Goal: Transaction & Acquisition: Purchase product/service

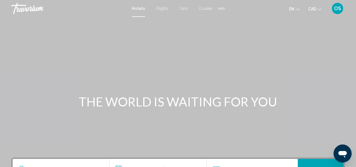
drag, startPoint x: 0, startPoint y: 0, endPoint x: 330, endPoint y: 105, distance: 346.5
click at [330, 105] on div "THE WORLD IS WAITING FOR YOU" at bounding box center [178, 101] width 356 height 15
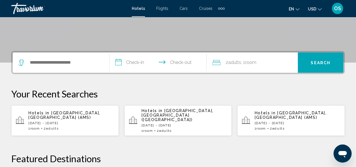
scroll to position [132, 0]
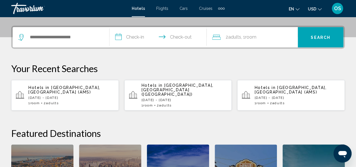
click at [86, 88] on p "Hotels in [GEOGRAPHIC_DATA], [GEOGRAPHIC_DATA] (AMS)" at bounding box center [71, 89] width 86 height 9
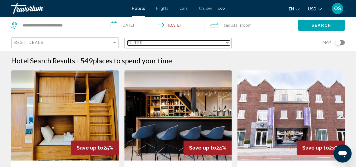
click at [202, 45] on div "Filter" at bounding box center [177, 43] width 98 height 5
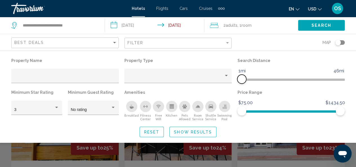
drag, startPoint x: 305, startPoint y: 79, endPoint x: 243, endPoint y: 84, distance: 62.7
click at [243, 84] on div "Search Distance 1mi 46mi 1mi" at bounding box center [291, 73] width 113 height 32
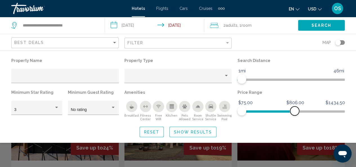
drag, startPoint x: 339, startPoint y: 111, endPoint x: 295, endPoint y: 116, distance: 44.8
click at [295, 116] on div "Price Range $75.00 $1434.50 $75.00 $806.00" at bounding box center [291, 104] width 113 height 33
click at [226, 76] on div "Property type" at bounding box center [226, 75] width 3 height 1
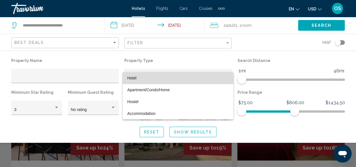
click at [175, 79] on span "Hotel" at bounding box center [178, 78] width 102 height 12
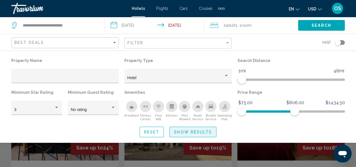
click at [187, 132] on span "Show Results" at bounding box center [193, 132] width 38 height 5
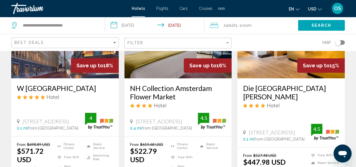
scroll to position [155, 0]
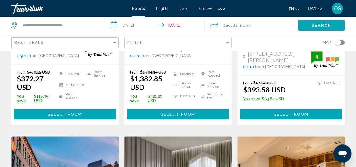
click at [319, 10] on icon "Change currency" at bounding box center [320, 9] width 4 height 4
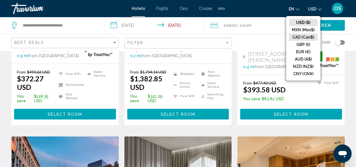
click at [305, 36] on button "CAD (Can$)" at bounding box center [303, 37] width 28 height 7
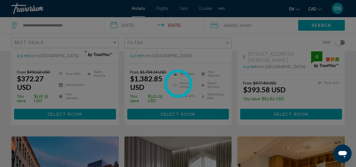
scroll to position [18, 0]
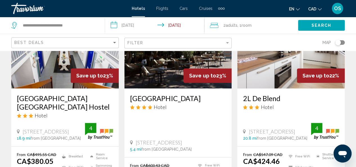
scroll to position [290, 0]
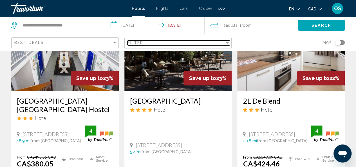
click at [211, 44] on div "Filter" at bounding box center [177, 43] width 98 height 5
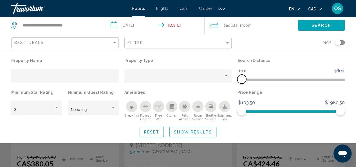
drag, startPoint x: 305, startPoint y: 79, endPoint x: 243, endPoint y: 81, distance: 62.6
click at [243, 81] on span "Hotel Filters" at bounding box center [241, 79] width 9 height 9
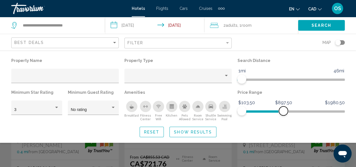
drag, startPoint x: 340, startPoint y: 111, endPoint x: 284, endPoint y: 110, distance: 56.6
click at [284, 110] on span "Hotel Filters" at bounding box center [283, 110] width 9 height 9
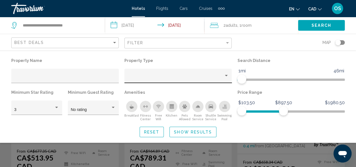
click at [217, 79] on div "Property type" at bounding box center [175, 78] width 97 height 5
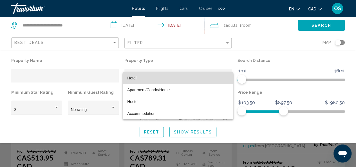
click at [185, 78] on span "Hotel" at bounding box center [178, 78] width 102 height 12
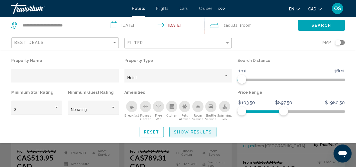
click at [184, 134] on button "Show Results" at bounding box center [193, 132] width 47 height 10
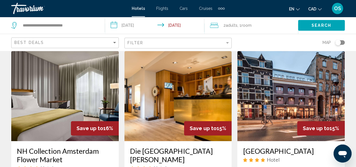
scroll to position [239, 0]
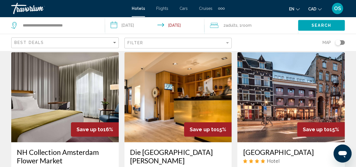
click at [182, 87] on img "Main content" at bounding box center [179, 97] width 108 height 90
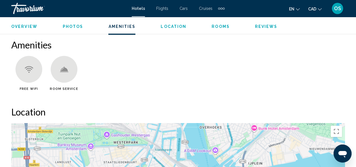
scroll to position [499, 0]
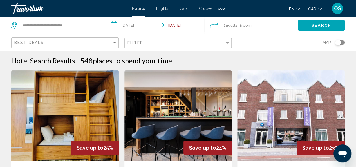
click at [221, 46] on div "Filter" at bounding box center [179, 43] width 103 height 10
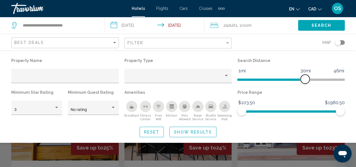
click at [305, 79] on span "Hotel Filters" at bounding box center [305, 79] width 9 height 9
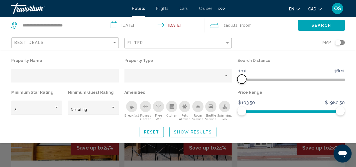
drag, startPoint x: 304, startPoint y: 78, endPoint x: 243, endPoint y: 77, distance: 61.4
click at [243, 77] on span "Hotel Filters" at bounding box center [241, 79] width 9 height 9
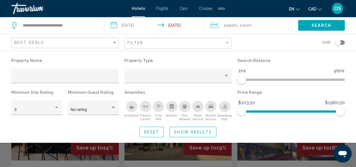
drag, startPoint x: 343, startPoint y: 110, endPoint x: 336, endPoint y: 123, distance: 15.0
click at [336, 123] on div "Property Name Property Type Search Distance 1mi 46mi 1mi Minimum Star Rating 3 …" at bounding box center [178, 97] width 356 height 81
drag, startPoint x: 341, startPoint y: 110, endPoint x: 274, endPoint y: 111, distance: 66.2
click at [274, 111] on ngx-slider "$103.50 $1980.50 $720.50 $1980.50" at bounding box center [291, 110] width 108 height 1
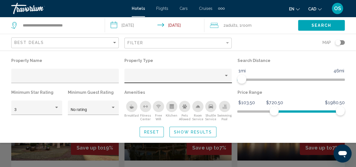
click at [180, 80] on div "Hotel Filters" at bounding box center [178, 78] width 102 height 12
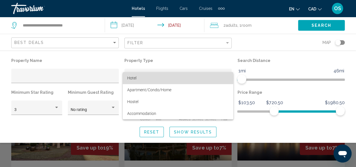
click at [134, 79] on span "Hotel" at bounding box center [131, 78] width 9 height 5
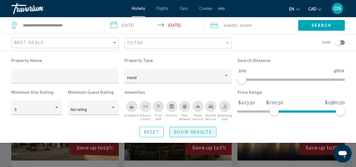
click at [181, 132] on span "Show Results" at bounding box center [193, 132] width 38 height 5
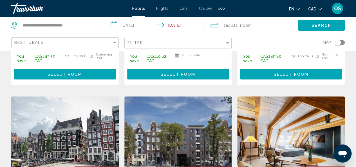
scroll to position [179, 0]
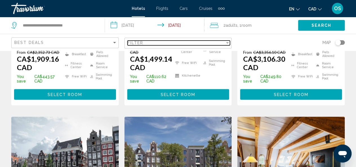
click at [213, 41] on div "Filter" at bounding box center [177, 43] width 98 height 5
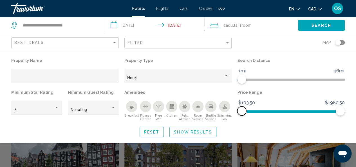
drag, startPoint x: 276, startPoint y: 111, endPoint x: 228, endPoint y: 105, distance: 48.6
click at [228, 105] on div "Property Name Property Type Hotel Search Distance 1mi 46mi 1mi Minimum Star Rat…" at bounding box center [177, 89] width 339 height 65
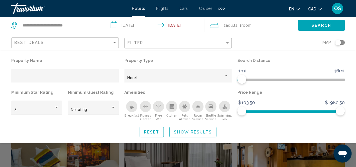
drag, startPoint x: 339, startPoint y: 110, endPoint x: 326, endPoint y: 130, distance: 24.3
click at [326, 130] on div "Reset Show Results" at bounding box center [178, 132] width 334 height 10
drag, startPoint x: 340, startPoint y: 111, endPoint x: 278, endPoint y: 110, distance: 62.5
click at [278, 110] on span "Hotel Filters" at bounding box center [277, 110] width 9 height 9
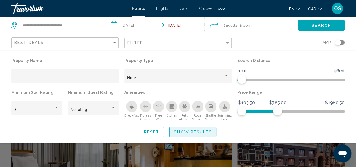
click at [180, 133] on span "Show Results" at bounding box center [193, 132] width 38 height 5
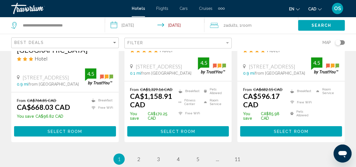
scroll to position [810, 0]
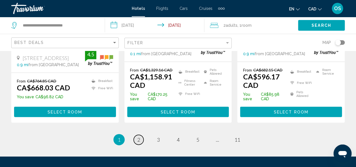
click at [138, 137] on span "2" at bounding box center [138, 140] width 3 height 6
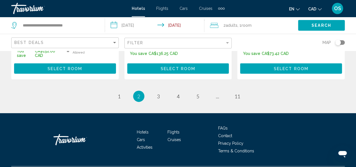
scroll to position [864, 0]
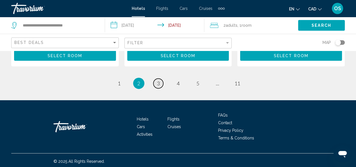
click at [159, 84] on span "3" at bounding box center [158, 83] width 3 height 6
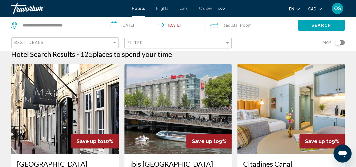
scroll to position [9, 0]
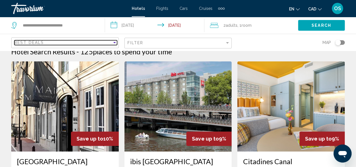
click at [114, 44] on div "Sort by" at bounding box center [114, 42] width 5 height 5
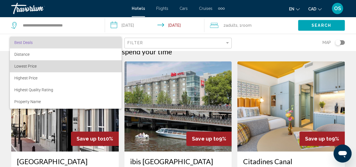
click at [100, 64] on span "Lowest Price" at bounding box center [65, 66] width 103 height 12
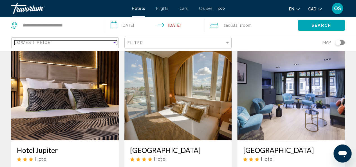
scroll to position [19, 0]
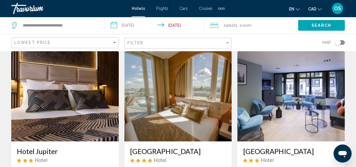
click at [290, 103] on img "Main content" at bounding box center [291, 96] width 108 height 90
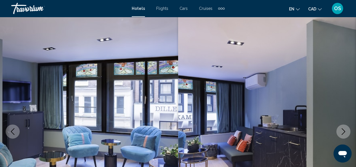
scroll to position [67, 0]
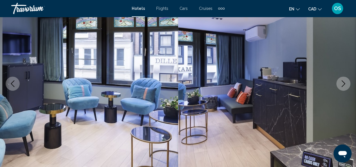
click at [348, 84] on button "Next image" at bounding box center [344, 84] width 14 height 14
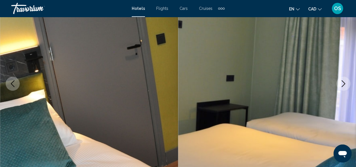
click at [348, 84] on button "Next image" at bounding box center [344, 84] width 14 height 14
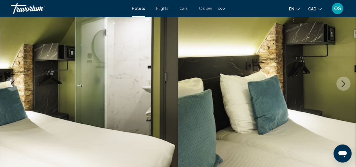
click at [348, 84] on button "Next image" at bounding box center [344, 84] width 14 height 14
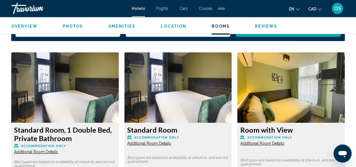
scroll to position [842, 0]
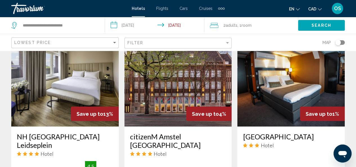
scroll to position [445, 0]
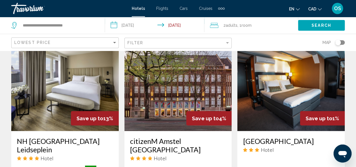
click at [162, 101] on img "Main content" at bounding box center [179, 86] width 108 height 90
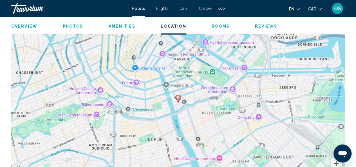
scroll to position [648, 0]
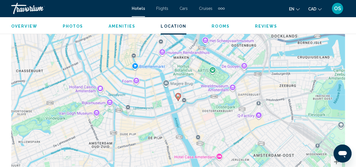
click at [183, 98] on div "To activate drag with keyboard, press Alt + Enter. Once in keyboard drag state,…" at bounding box center [178, 101] width 334 height 169
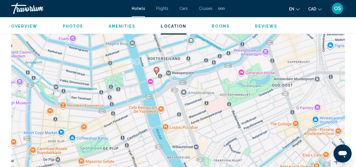
drag, startPoint x: 197, startPoint y: 74, endPoint x: 181, endPoint y: 45, distance: 33.4
click at [181, 45] on div "To activate drag with keyboard, press Alt + Enter. Once in keyboard drag state,…" at bounding box center [178, 101] width 334 height 169
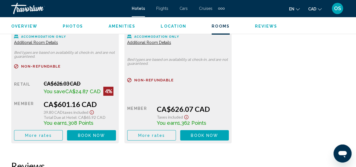
scroll to position [946, 0]
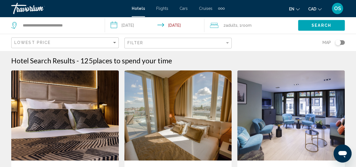
drag, startPoint x: 358, startPoint y: 9, endPoint x: 254, endPoint y: 41, distance: 108.5
click at [254, 41] on div "Map" at bounding box center [291, 42] width 108 height 17
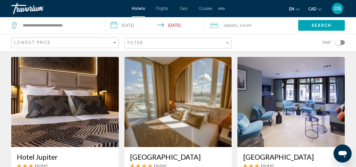
scroll to position [11, 0]
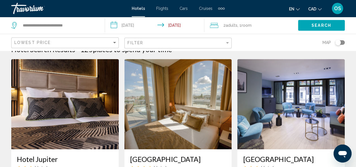
click at [338, 43] on div "Toggle map" at bounding box center [338, 43] width 6 height 6
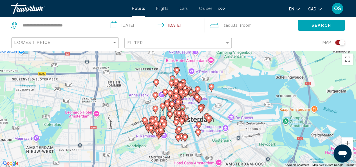
click at [158, 101] on div "To activate drag with keyboard, press Alt + Enter. Once in keyboard drag state,…" at bounding box center [178, 109] width 356 height 116
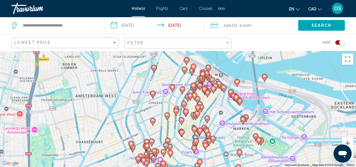
click at [158, 101] on div "To activate drag with keyboard, press Alt + Enter. Once in keyboard drag state,…" at bounding box center [178, 109] width 356 height 116
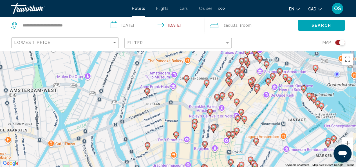
click at [146, 91] on image "Main content" at bounding box center [147, 90] width 3 height 3
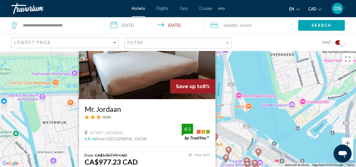
click at [64, 135] on div "To activate drag with keyboard, press Alt + Enter. Once in keyboard drag state,…" at bounding box center [178, 109] width 356 height 116
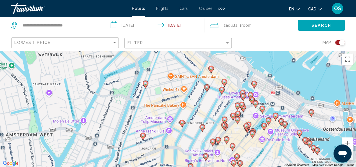
drag, startPoint x: 170, startPoint y: 147, endPoint x: 165, endPoint y: 78, distance: 69.4
click at [165, 78] on div "To activate drag with keyboard, press Alt + Enter. Once in keyboard drag state,…" at bounding box center [178, 109] width 356 height 116
click at [181, 123] on image "Main content" at bounding box center [182, 122] width 3 height 3
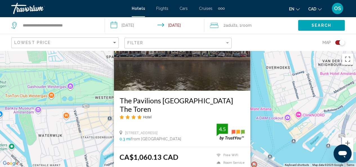
click at [97, 123] on div "To activate drag with keyboard, press Alt + Enter. Once in keyboard drag state,…" at bounding box center [178, 109] width 356 height 116
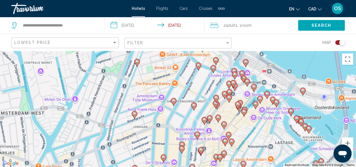
drag, startPoint x: 167, startPoint y: 156, endPoint x: 159, endPoint y: 53, distance: 103.4
click at [159, 53] on div "To activate drag with keyboard, press Alt + Enter. Once in keyboard drag state,…" at bounding box center [178, 109] width 356 height 116
click at [195, 107] on image "Main content" at bounding box center [193, 105] width 3 height 3
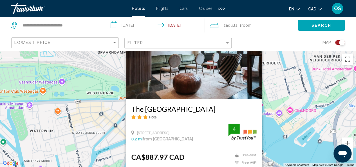
click at [111, 132] on div "To activate drag with keyboard, press Alt + Enter. Once in keyboard drag state,…" at bounding box center [178, 109] width 356 height 116
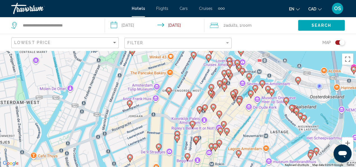
drag, startPoint x: 159, startPoint y: 155, endPoint x: 154, endPoint y: 44, distance: 110.5
click at [154, 51] on div "**********" at bounding box center [178, 134] width 356 height 167
click at [159, 147] on image "Main content" at bounding box center [158, 146] width 3 height 3
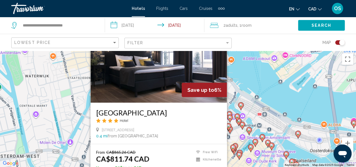
click at [69, 112] on div "To activate drag with keyboard, press Alt + Enter. Once in keyboard drag state,…" at bounding box center [178, 109] width 356 height 116
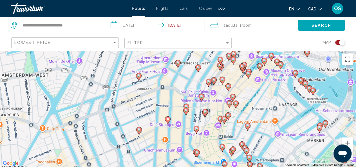
drag, startPoint x: 136, startPoint y: 150, endPoint x: 145, endPoint y: 68, distance: 82.5
click at [145, 68] on div "To activate drag with keyboard, press Alt + Enter. Once in keyboard drag state,…" at bounding box center [178, 109] width 356 height 116
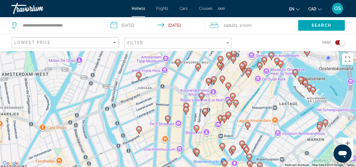
click at [140, 129] on image "Main content" at bounding box center [138, 128] width 3 height 3
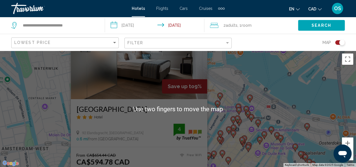
scroll to position [1, 0]
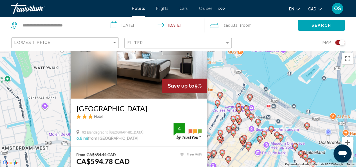
click at [219, 79] on div "To activate drag with keyboard, press Alt + Enter. Once in keyboard drag state,…" at bounding box center [178, 108] width 356 height 116
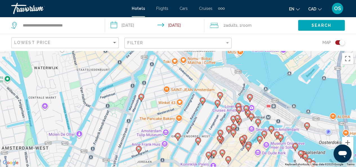
click at [138, 150] on icon "Main content" at bounding box center [138, 149] width 5 height 7
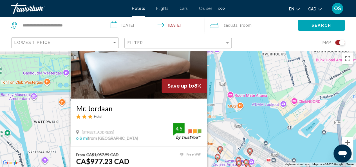
click at [214, 114] on div "To activate drag with keyboard, press Alt + Enter. Once in keyboard drag state,…" at bounding box center [178, 108] width 356 height 116
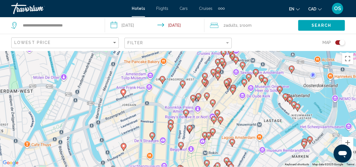
drag, startPoint x: 178, startPoint y: 142, endPoint x: 163, endPoint y: 30, distance: 112.9
click at [163, 50] on div "**********" at bounding box center [178, 133] width 356 height 167
click at [124, 147] on image "Main content" at bounding box center [123, 145] width 3 height 3
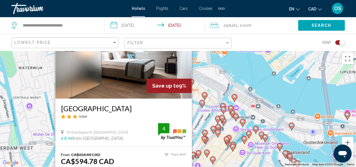
click at [132, 88] on img "Main content" at bounding box center [123, 53] width 137 height 90
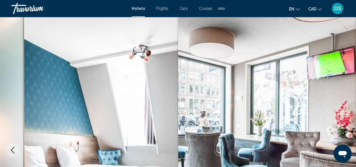
scroll to position [67, 0]
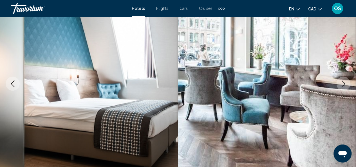
click at [341, 85] on icon "Next image" at bounding box center [343, 83] width 7 height 7
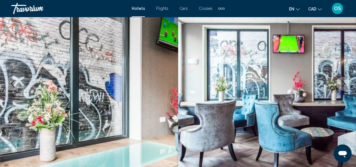
click at [341, 85] on icon "Next image" at bounding box center [343, 83] width 7 height 7
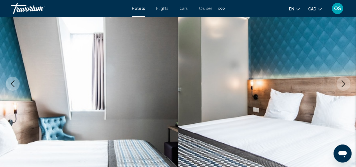
click at [341, 85] on icon "Next image" at bounding box center [343, 83] width 7 height 7
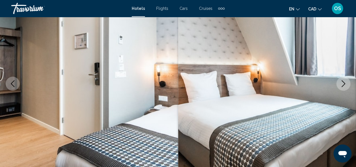
click at [341, 85] on icon "Next image" at bounding box center [343, 83] width 7 height 7
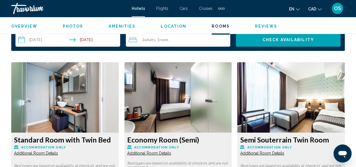
scroll to position [832, 0]
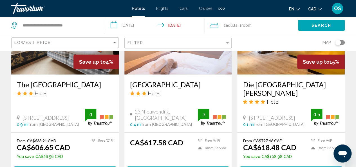
scroll to position [719, 0]
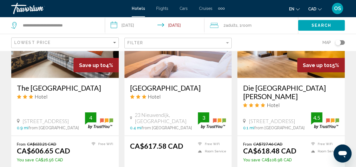
click at [196, 63] on img "Main content" at bounding box center [179, 33] width 108 height 90
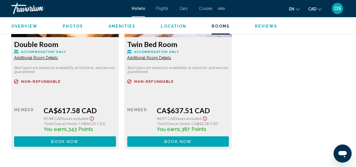
scroll to position [916, 0]
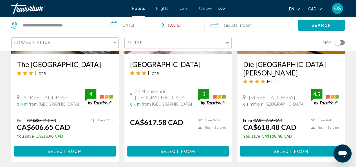
scroll to position [808, 0]
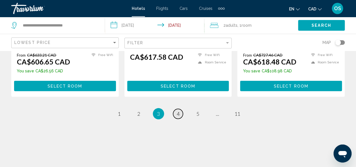
click at [179, 111] on span "4" at bounding box center [178, 114] width 3 height 6
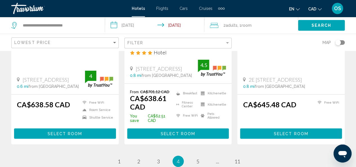
scroll to position [789, 0]
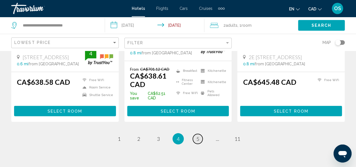
click at [197, 136] on span "5" at bounding box center [198, 139] width 3 height 6
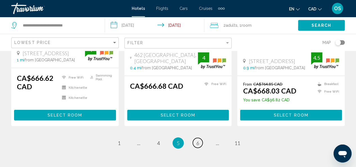
scroll to position [820, 0]
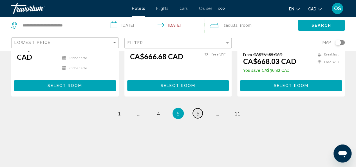
click at [199, 110] on span "6" at bounding box center [198, 113] width 3 height 6
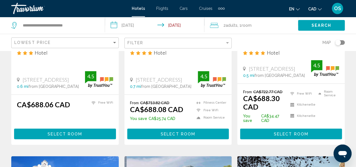
scroll to position [326, 0]
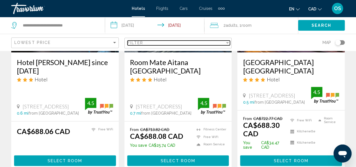
click at [211, 42] on div "Filter" at bounding box center [177, 43] width 98 height 5
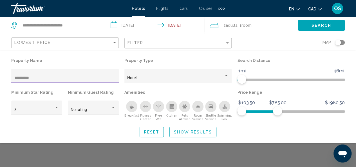
scroll to position [183, 0]
type input "**********"
click at [184, 133] on span "Show Results" at bounding box center [193, 132] width 38 height 5
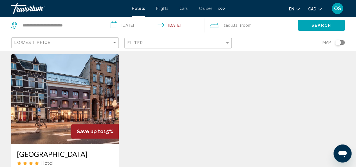
scroll to position [15, 0]
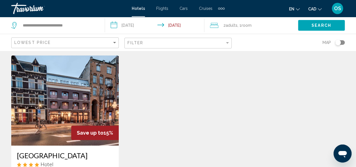
click at [52, 112] on img "Main content" at bounding box center [65, 100] width 108 height 90
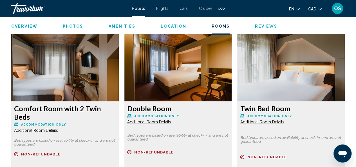
scroll to position [858, 0]
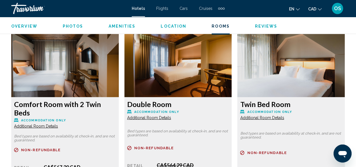
drag, startPoint x: 358, startPoint y: 84, endPoint x: 235, endPoint y: 122, distance: 128.4
click at [235, 122] on div "Twin Bed Room Accommodation Only Additional Room Details Bed types are based on…" at bounding box center [291, 126] width 113 height 198
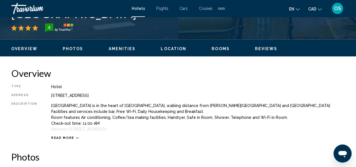
scroll to position [281, 0]
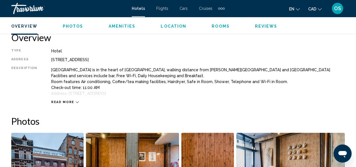
click at [76, 103] on icon "Main content" at bounding box center [77, 102] width 3 height 3
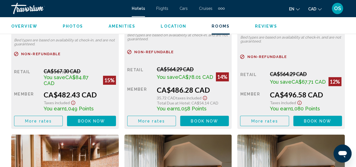
scroll to position [937, 0]
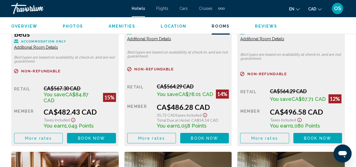
click at [50, 45] on span "Additional Room Details" at bounding box center [36, 47] width 44 height 5
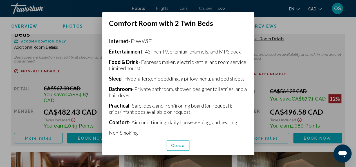
scroll to position [122, 0]
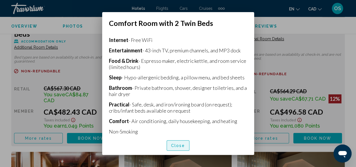
click at [182, 145] on span "Close" at bounding box center [178, 145] width 14 height 5
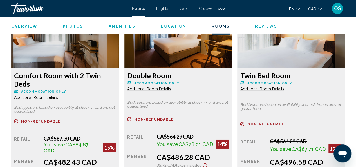
scroll to position [885, 0]
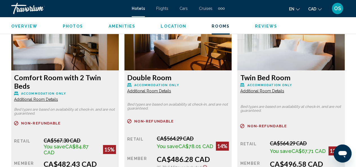
click at [39, 97] on span "Additional Room Details" at bounding box center [36, 99] width 44 height 5
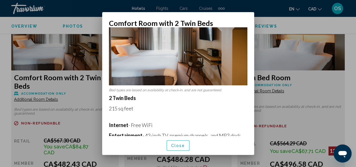
scroll to position [37, 0]
click at [176, 146] on span "Close" at bounding box center [178, 145] width 14 height 5
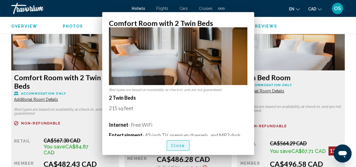
scroll to position [885, 0]
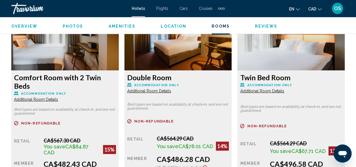
click at [58, 97] on span "Additional Room Details" at bounding box center [36, 99] width 44 height 5
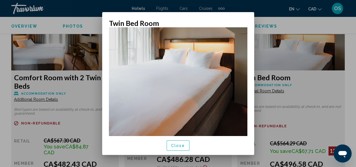
scroll to position [105, 0]
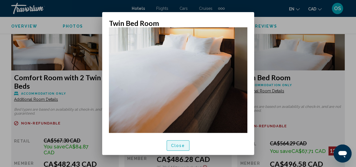
click at [177, 144] on span "Close" at bounding box center [178, 145] width 14 height 5
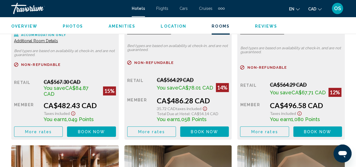
scroll to position [939, 0]
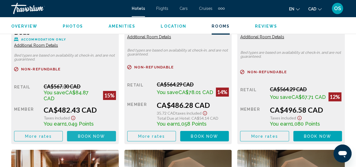
click at [90, 134] on span "Book now" at bounding box center [91, 136] width 27 height 5
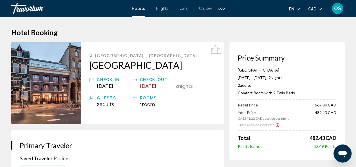
click at [275, 125] on icon "Show Taxes and Fees disclaimer" at bounding box center [277, 125] width 5 height 5
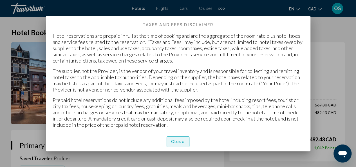
click at [179, 142] on span "Close" at bounding box center [178, 142] width 14 height 5
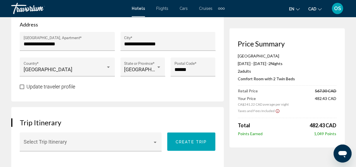
scroll to position [259, 0]
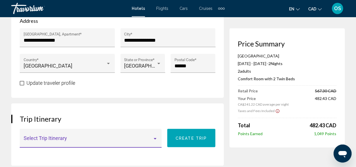
click at [156, 139] on div "Main content" at bounding box center [155, 138] width 3 height 1
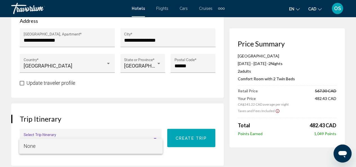
click at [154, 125] on div at bounding box center [178, 83] width 356 height 167
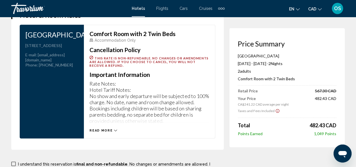
scroll to position [771, 0]
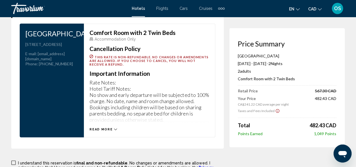
click at [108, 131] on span "Read more" at bounding box center [101, 130] width 23 height 4
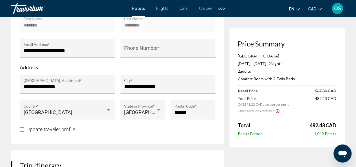
scroll to position [196, 0]
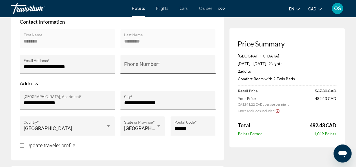
click at [170, 70] on input "Phone Number *" at bounding box center [168, 67] width 88 height 6
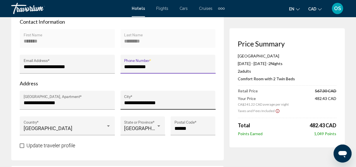
type input "**********"
click at [166, 106] on input "**********" at bounding box center [168, 103] width 88 height 6
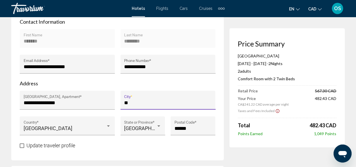
type input "*"
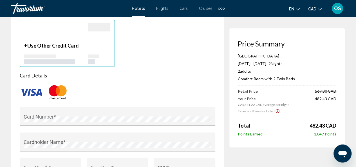
scroll to position [462, 0]
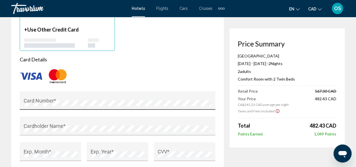
type input "**********"
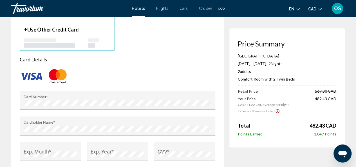
click at [23, 133] on div "Cardholder Name *" at bounding box center [118, 125] width 196 height 19
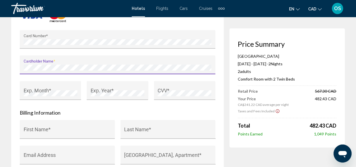
scroll to position [526, 0]
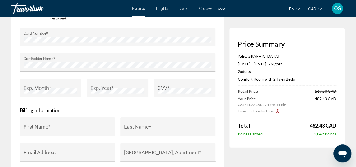
click at [64, 91] on div "Exp. Month *" at bounding box center [51, 89] width 54 height 15
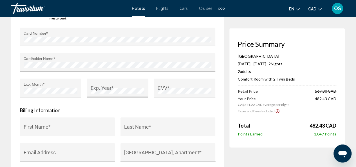
click at [97, 92] on div "Exp. Year *" at bounding box center [118, 89] width 54 height 15
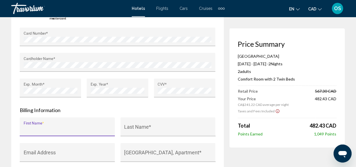
click at [59, 132] on input "First Name *" at bounding box center [68, 129] width 88 height 6
type input "*****"
click at [144, 128] on div "Last Name *" at bounding box center [168, 128] width 88 height 15
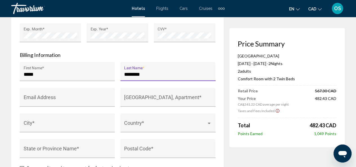
scroll to position [583, 0]
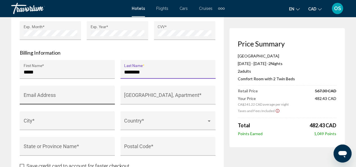
type input "********"
click at [89, 101] on input "Email Address" at bounding box center [68, 98] width 88 height 6
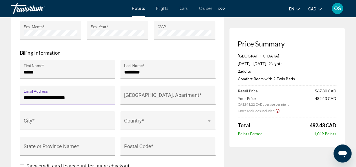
type input "**********"
click at [143, 99] on div "[GEOGRAPHIC_DATA], Apartment *" at bounding box center [168, 97] width 88 height 15
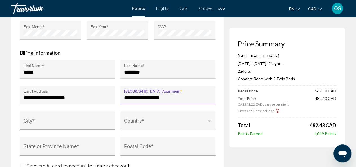
type input "**********"
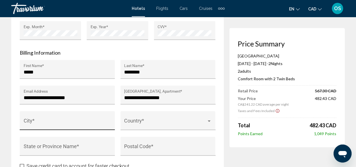
click at [53, 124] on div "City *" at bounding box center [68, 122] width 88 height 15
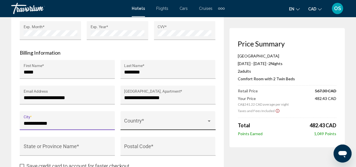
type input "**********"
click at [158, 130] on div "Country *" at bounding box center [168, 122] width 88 height 15
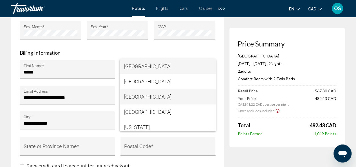
scroll to position [567, 0]
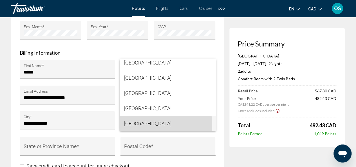
click at [151, 125] on span "[GEOGRAPHIC_DATA]" at bounding box center [167, 123] width 87 height 15
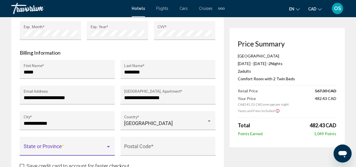
click at [109, 148] on div "Main content" at bounding box center [108, 146] width 3 height 1
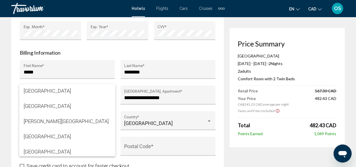
scroll to position [156, 0]
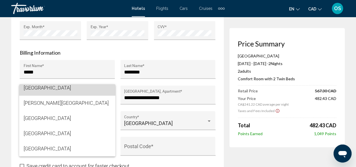
click at [68, 92] on span "[GEOGRAPHIC_DATA]" at bounding box center [67, 87] width 87 height 15
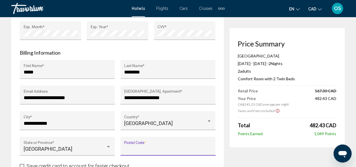
click at [150, 152] on input "Postal Code *" at bounding box center [168, 149] width 88 height 6
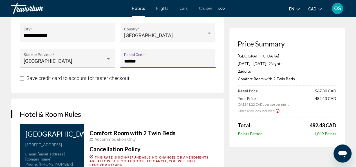
scroll to position [676, 0]
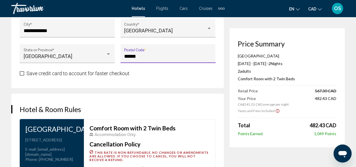
type input "******"
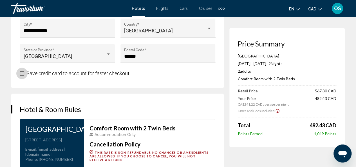
click at [22, 76] on span "Main content" at bounding box center [22, 73] width 5 height 5
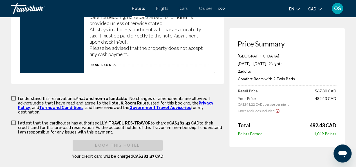
scroll to position [872, 0]
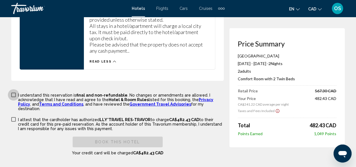
click at [13, 97] on span "Main content" at bounding box center [13, 95] width 5 height 5
click at [14, 120] on span "Main content" at bounding box center [13, 119] width 5 height 5
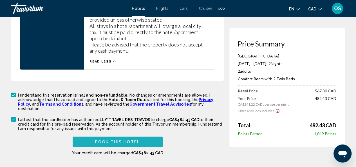
click at [136, 142] on span "Book this hotel" at bounding box center [117, 142] width 45 height 5
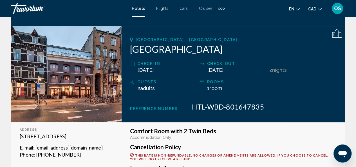
scroll to position [18, 0]
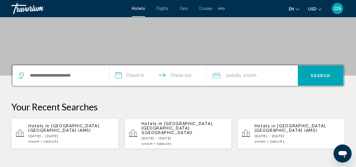
scroll to position [92, 0]
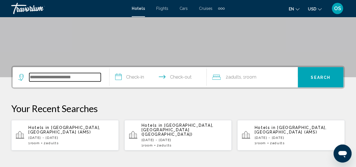
click at [84, 75] on input "Search widget" at bounding box center [65, 77] width 72 height 8
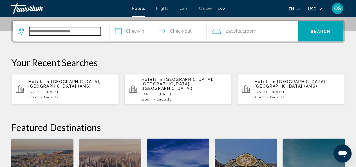
scroll to position [139, 0]
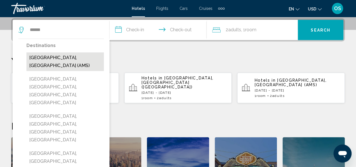
click at [75, 58] on button "[GEOGRAPHIC_DATA], [GEOGRAPHIC_DATA] (AMS)" at bounding box center [64, 61] width 77 height 19
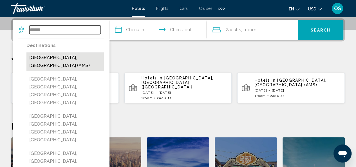
type input "**********"
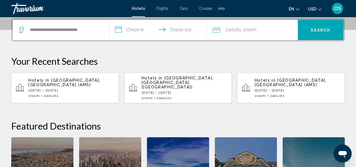
click at [130, 30] on input "**********" at bounding box center [159, 31] width 99 height 22
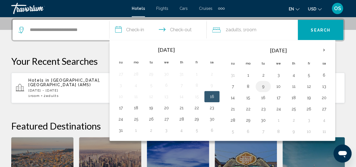
click at [261, 86] on button "9" at bounding box center [263, 87] width 9 height 8
click at [277, 86] on button "10" at bounding box center [278, 87] width 9 height 8
type input "**********"
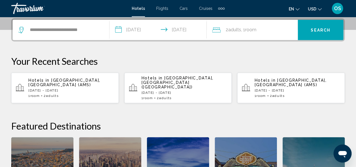
click at [319, 29] on span "Search" at bounding box center [321, 30] width 20 height 5
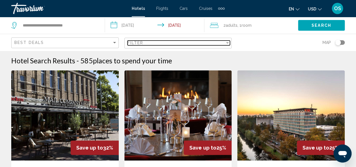
click at [222, 42] on div "Filter" at bounding box center [177, 43] width 98 height 5
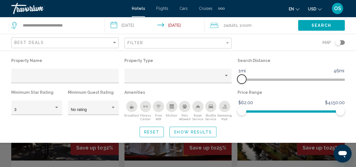
drag, startPoint x: 305, startPoint y: 77, endPoint x: 241, endPoint y: 79, distance: 63.4
click at [241, 79] on span "Hotel Filters" at bounding box center [241, 79] width 9 height 9
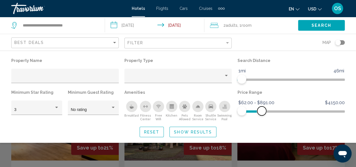
drag, startPoint x: 341, startPoint y: 110, endPoint x: 262, endPoint y: 110, distance: 79.4
click at [262, 110] on span "Hotel Filters" at bounding box center [261, 110] width 9 height 9
click at [207, 80] on div "Property type" at bounding box center [175, 78] width 97 height 5
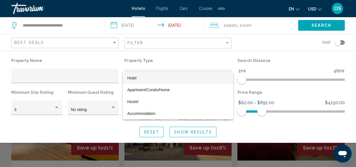
click at [170, 79] on span "Hotel" at bounding box center [178, 78] width 102 height 12
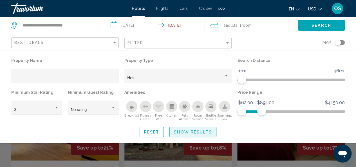
click at [196, 131] on span "Show Results" at bounding box center [193, 132] width 38 height 5
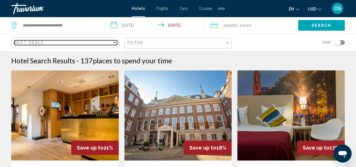
click at [112, 44] on div "Best Deals" at bounding box center [63, 42] width 98 height 5
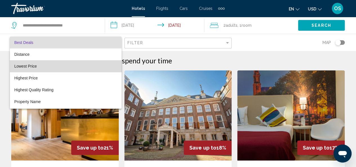
click at [92, 65] on span "Lowest Price" at bounding box center [65, 66] width 103 height 12
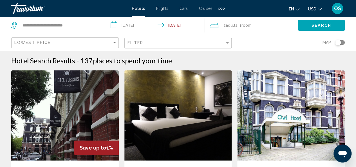
click at [316, 8] on span "USD" at bounding box center [312, 9] width 8 height 5
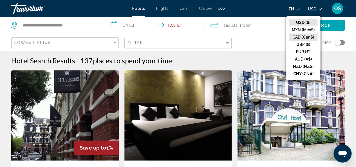
click at [307, 35] on button "CAD (Can$)" at bounding box center [303, 37] width 28 height 7
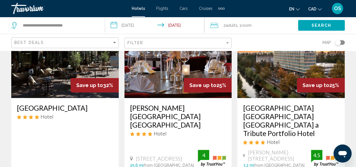
scroll to position [61, 0]
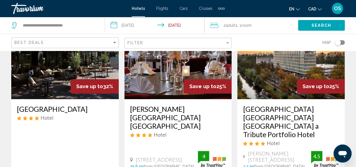
click at [219, 46] on div "Filter" at bounding box center [179, 43] width 103 height 10
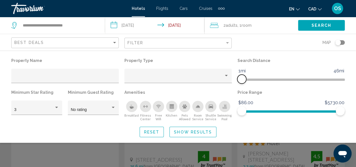
drag, startPoint x: 303, startPoint y: 80, endPoint x: 243, endPoint y: 79, distance: 60.6
click at [243, 79] on span "Hotel Filters" at bounding box center [241, 79] width 9 height 9
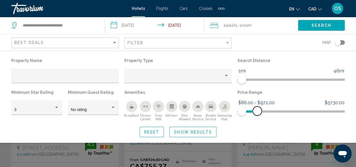
drag, startPoint x: 339, startPoint y: 112, endPoint x: 257, endPoint y: 119, distance: 82.0
click at [257, 119] on div "Price Range $86.00 $5730.00 $86.00 $972.00 $86.00 - $972.00" at bounding box center [291, 104] width 113 height 33
click at [210, 79] on div "Property type" at bounding box center [175, 78] width 97 height 5
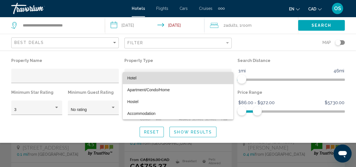
click at [188, 81] on span "Hotel" at bounding box center [178, 78] width 102 height 12
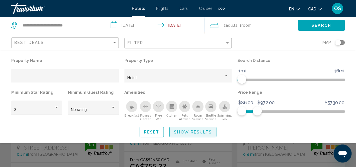
click at [193, 132] on span "Show Results" at bounding box center [193, 132] width 38 height 5
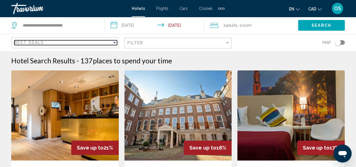
click at [113, 43] on div "Sort by" at bounding box center [114, 42] width 5 height 5
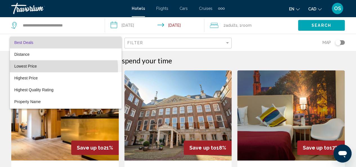
click at [57, 68] on span "Lowest Price" at bounding box center [65, 66] width 103 height 12
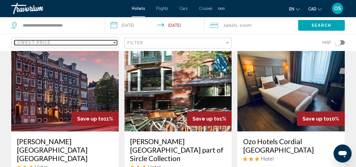
scroll to position [658, 0]
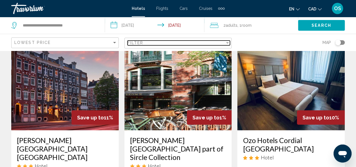
click at [189, 44] on div "Filter" at bounding box center [177, 43] width 98 height 5
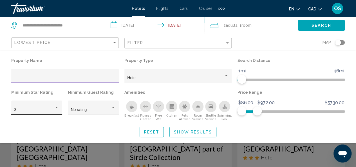
click at [55, 109] on div "Hotel Filters" at bounding box center [56, 107] width 5 height 5
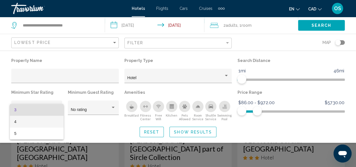
click at [43, 119] on span "4" at bounding box center [36, 122] width 45 height 12
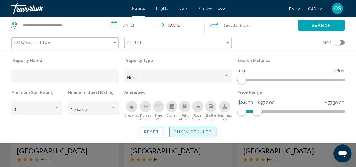
click at [182, 130] on span "Show Results" at bounding box center [193, 132] width 38 height 5
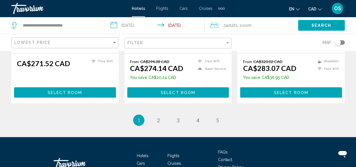
scroll to position [797, 0]
